Goal: Task Accomplishment & Management: Manage account settings

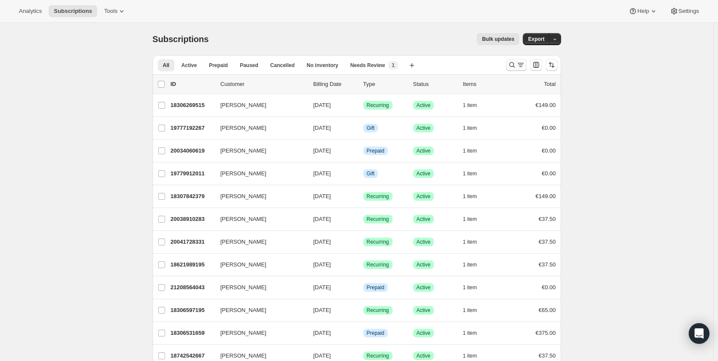
click at [513, 64] on icon "Search and filter results" at bounding box center [512, 65] width 9 height 9
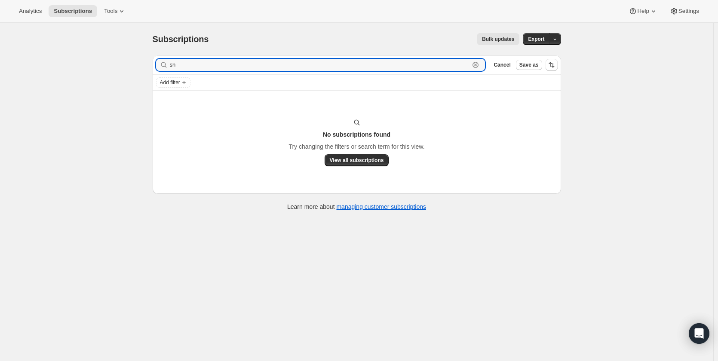
type input "s"
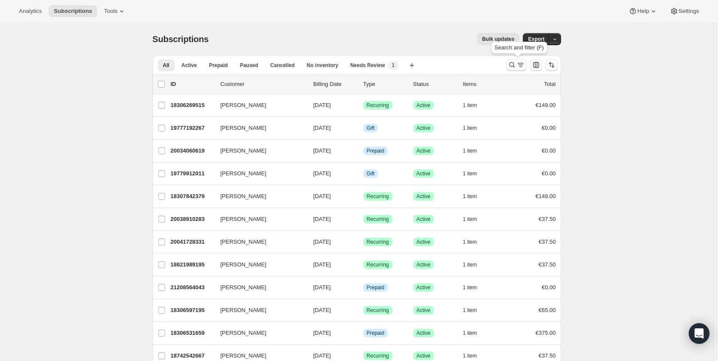
click at [514, 64] on icon "Search and filter results" at bounding box center [512, 65] width 9 height 9
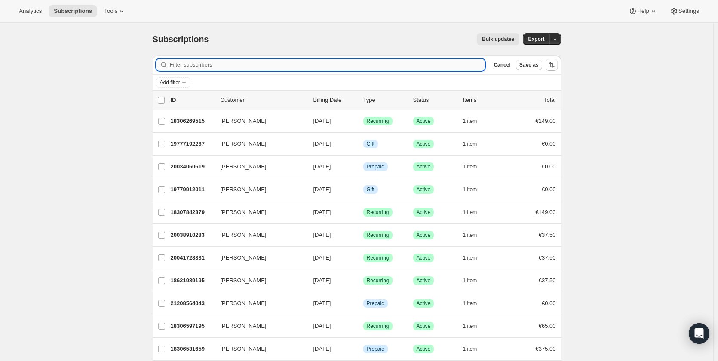
click at [364, 68] on input "Filter subscribers" at bounding box center [328, 65] width 316 height 12
paste input "sheleypml@gmail.com"
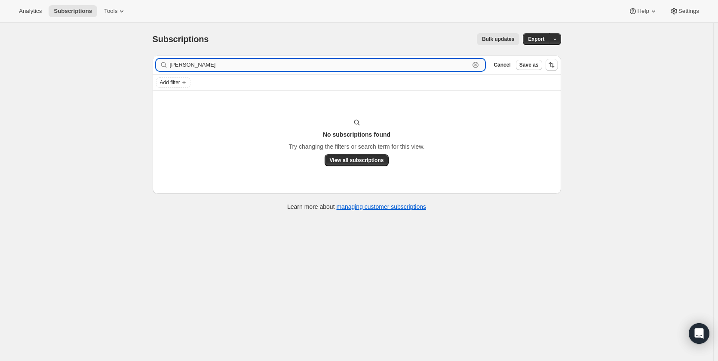
drag, startPoint x: 279, startPoint y: 68, endPoint x: 188, endPoint y: 65, distance: 90.9
click at [188, 65] on input "sheley" at bounding box center [320, 65] width 300 height 12
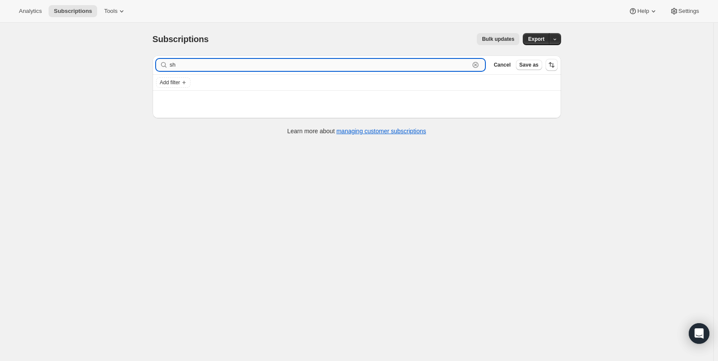
type input "s"
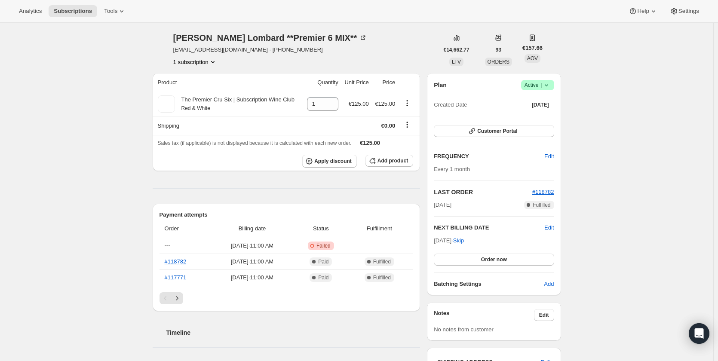
scroll to position [43, 0]
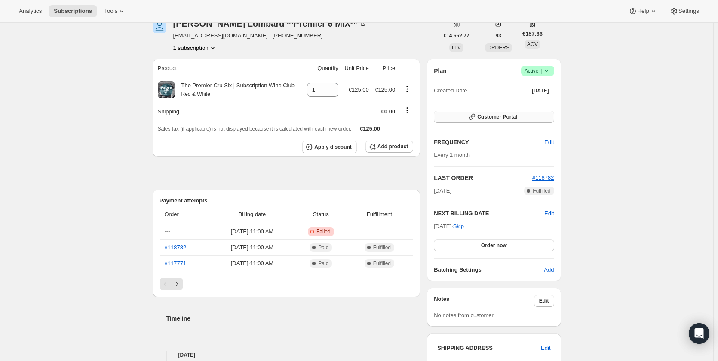
click at [486, 113] on button "Customer Portal" at bounding box center [494, 117] width 120 height 12
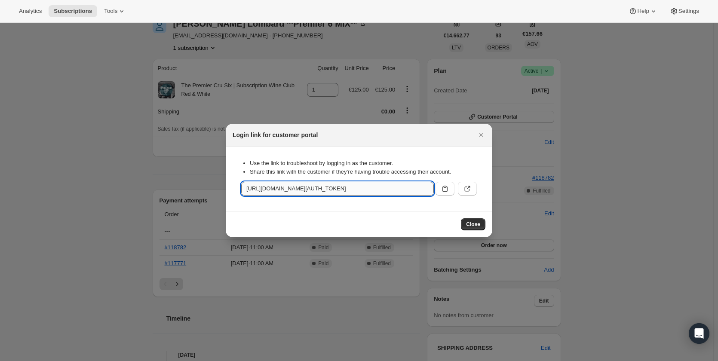
click at [408, 189] on input "[URL][DOMAIN_NAME][AUTH_TOKEN]" at bounding box center [337, 189] width 193 height 14
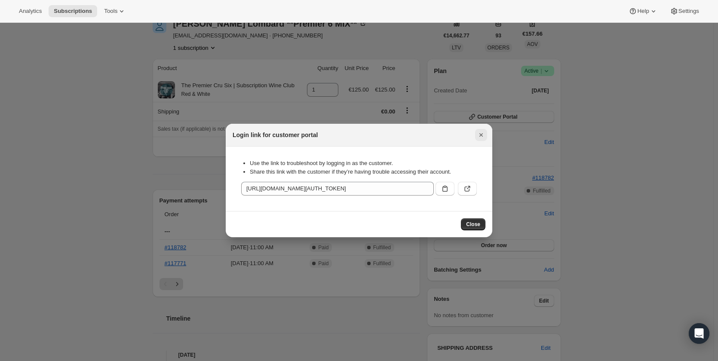
click at [481, 135] on icon "Close" at bounding box center [481, 134] width 3 height 3
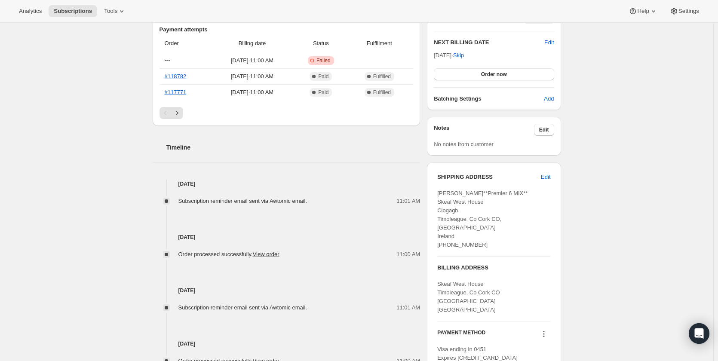
scroll to position [215, 0]
click at [331, 59] on span "Failed" at bounding box center [324, 59] width 14 height 7
click at [170, 59] on span "---" at bounding box center [168, 59] width 6 height 6
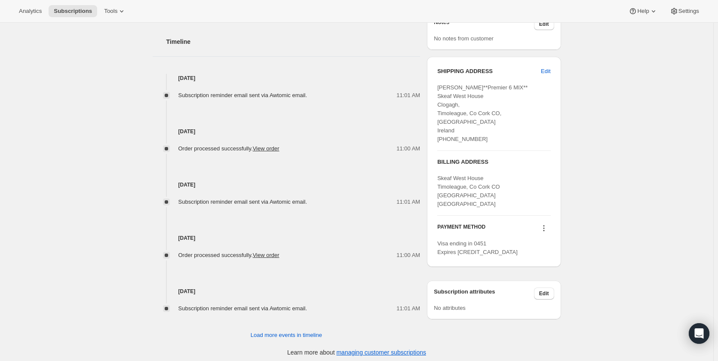
scroll to position [324, 0]
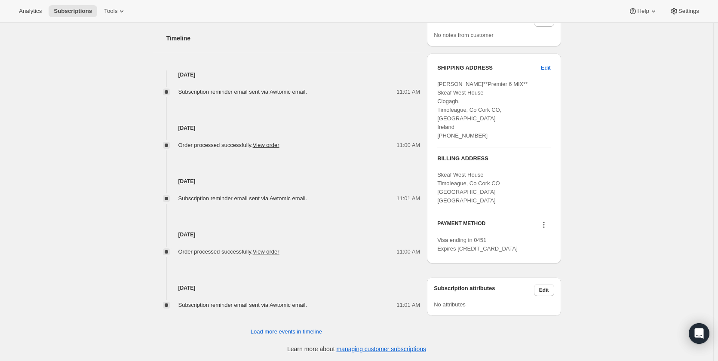
click at [546, 221] on icon at bounding box center [544, 225] width 9 height 9
click at [572, 172] on div "Subscription #18307875147. This page is ready Subscription #18307875147 Success…" at bounding box center [356, 30] width 429 height 663
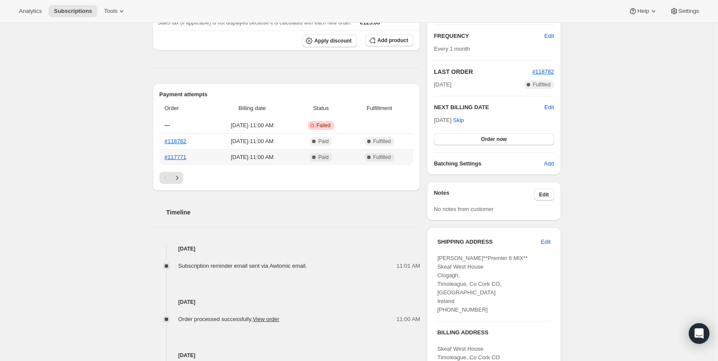
scroll to position [172, 0]
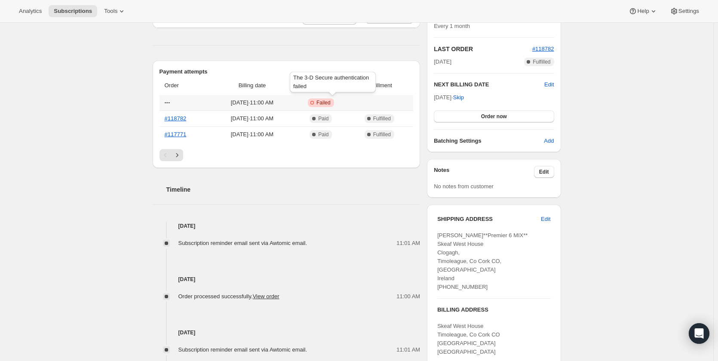
click at [331, 101] on span "Failed" at bounding box center [324, 102] width 14 height 7
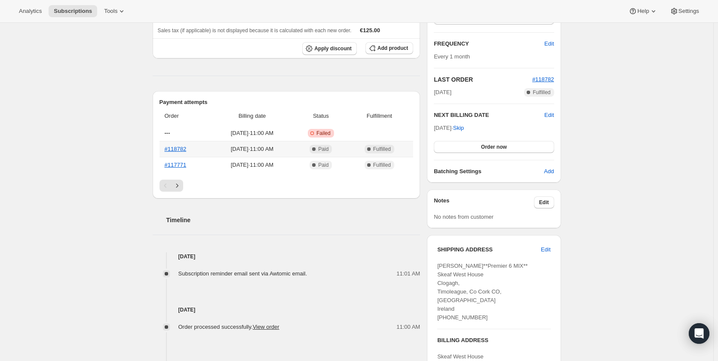
scroll to position [86, 0]
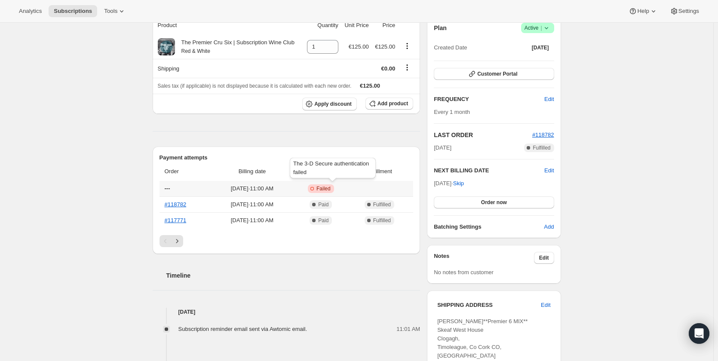
click at [331, 185] on span "Failed" at bounding box center [324, 188] width 14 height 7
click at [170, 189] on span "---" at bounding box center [168, 188] width 6 height 6
click at [178, 240] on icon "Next" at bounding box center [177, 241] width 2 height 4
click at [165, 241] on icon "Previous" at bounding box center [165, 241] width 9 height 9
click at [515, 74] on span "Customer Portal" at bounding box center [498, 74] width 40 height 7
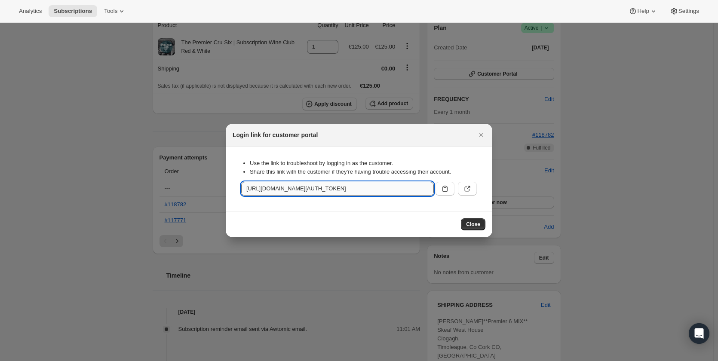
click at [382, 189] on input "[URL][DOMAIN_NAME][AUTH_TOKEN]" at bounding box center [337, 189] width 193 height 14
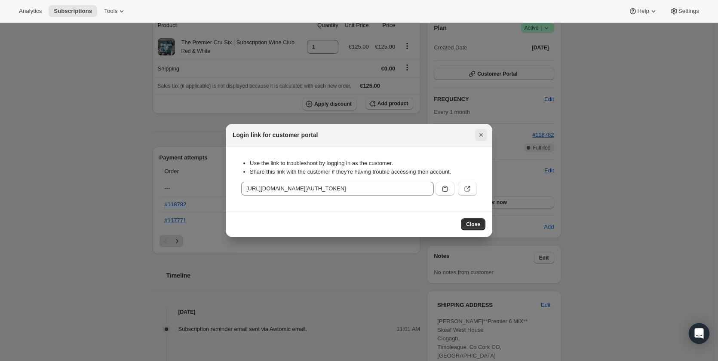
click at [481, 138] on icon "Close" at bounding box center [481, 135] width 9 height 9
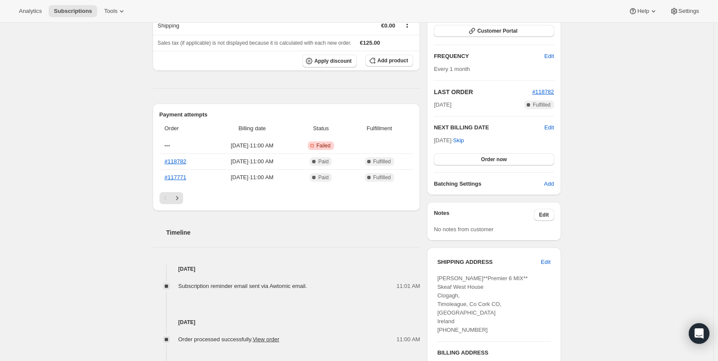
scroll to position [0, 0]
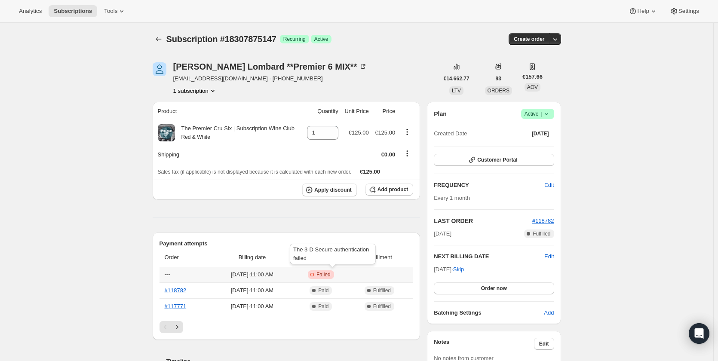
click at [331, 277] on span "Failed" at bounding box center [324, 274] width 14 height 7
click at [256, 274] on span "[DATE] · 11:00 AM" at bounding box center [252, 275] width 78 height 9
click at [256, 274] on span "Sep 16, 2025 · 11:00 AM" at bounding box center [252, 275] width 78 height 9
click at [554, 256] on span "Edit" at bounding box center [549, 257] width 9 height 9
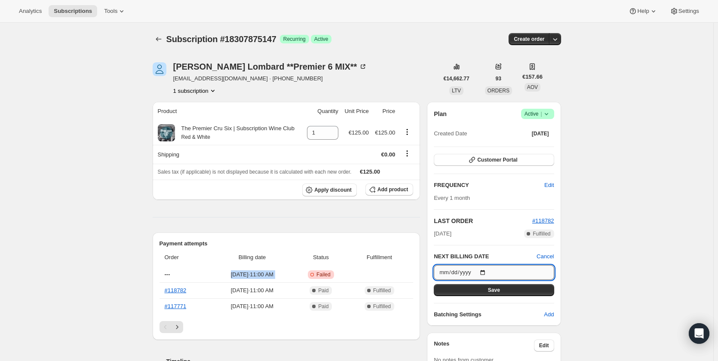
click at [483, 271] on input "2025-10-16" at bounding box center [494, 272] width 120 height 15
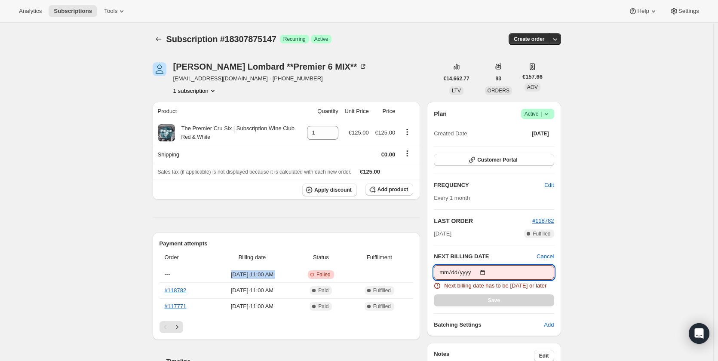
click at [487, 271] on input "2025-09-16" at bounding box center [494, 272] width 120 height 15
type input "2025-09-17"
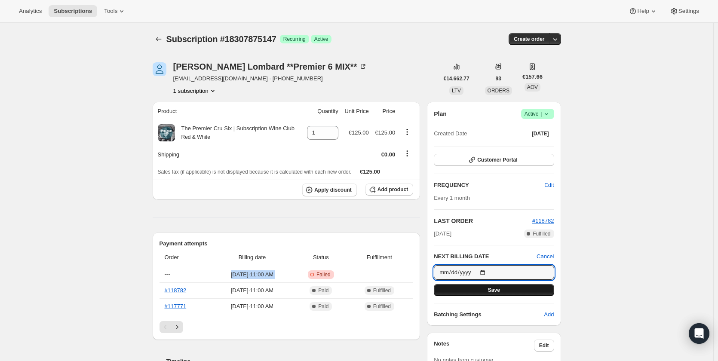
click at [476, 292] on button "Save" at bounding box center [494, 290] width 120 height 12
